Goal: Task Accomplishment & Management: Use online tool/utility

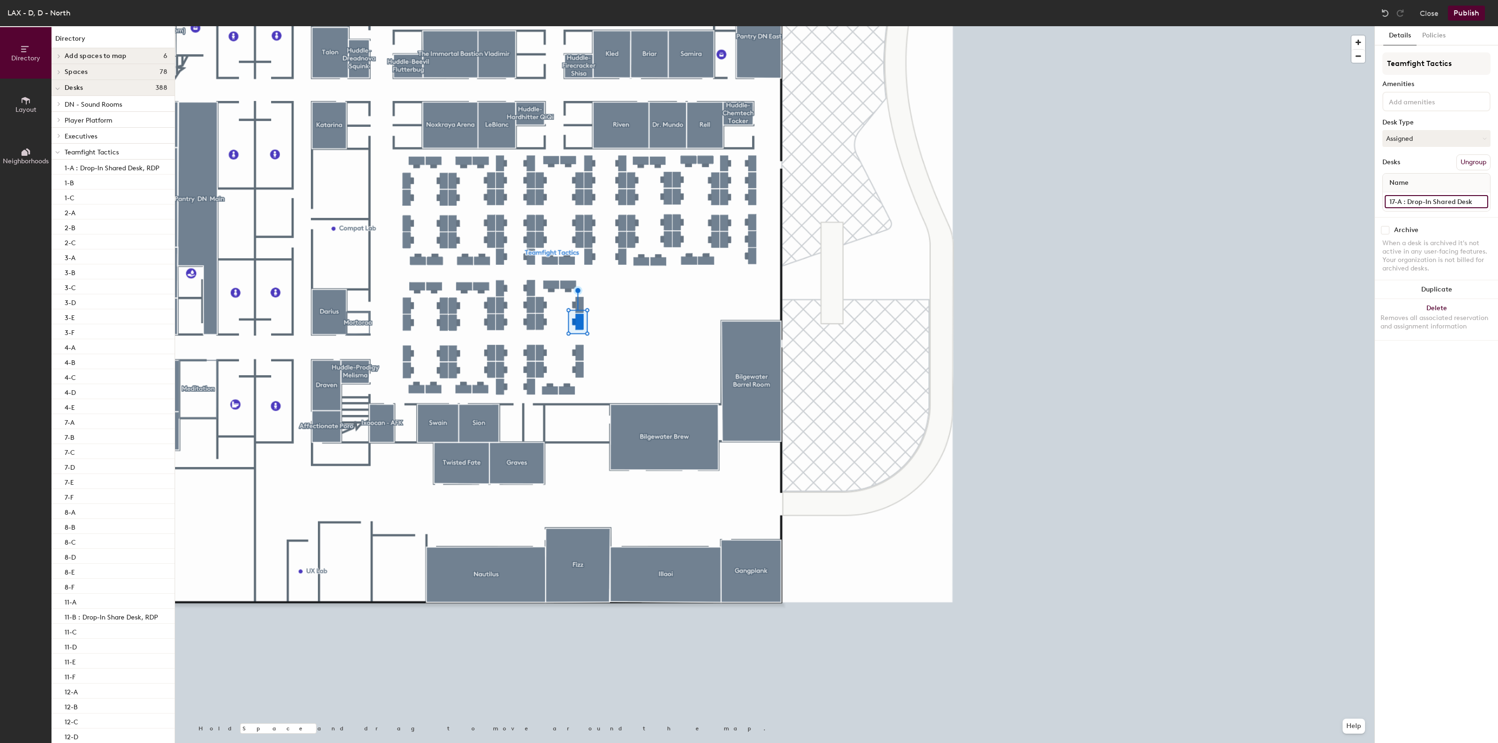
click at [1457, 200] on input "17-A : Drop-In Shared Desk" at bounding box center [1435, 201] width 103 height 13
click at [1472, 203] on input "17-A : Drop-In Shared Desk" at bounding box center [1435, 201] width 103 height 13
type input "17-A"
click at [1473, 19] on button "Publish" at bounding box center [1466, 13] width 37 height 15
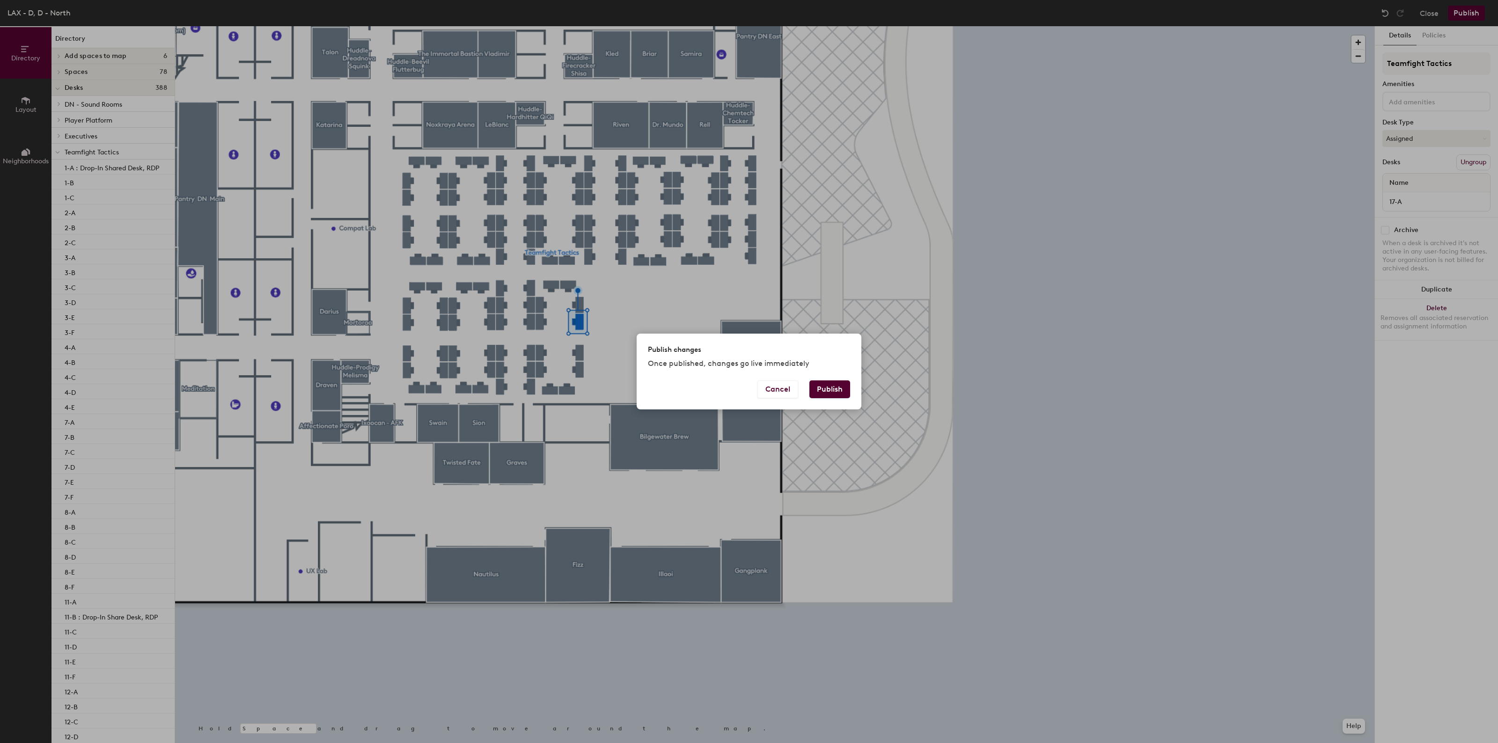
click at [838, 382] on button "Publish" at bounding box center [829, 390] width 41 height 18
